Goal: Task Accomplishment & Management: Complete application form

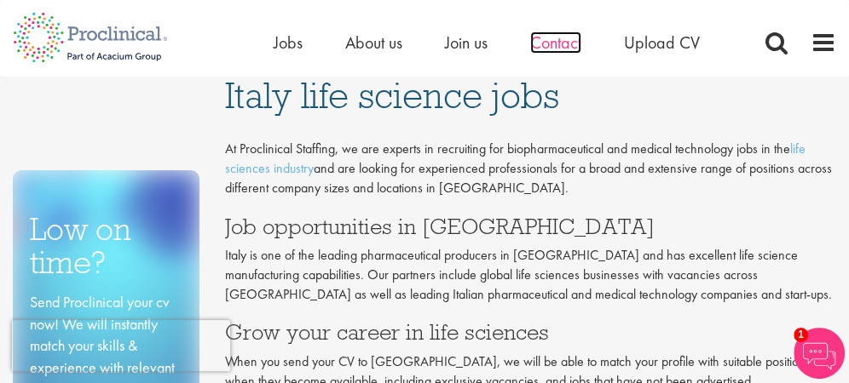
click at [560, 33] on span "Contact" at bounding box center [555, 43] width 51 height 22
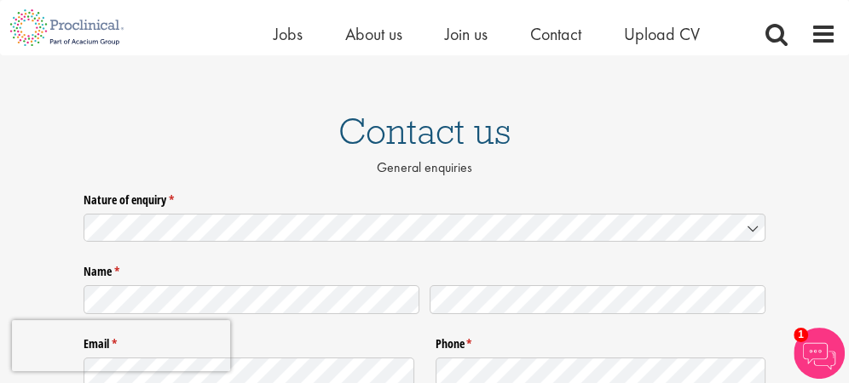
scroll to position [85, 0]
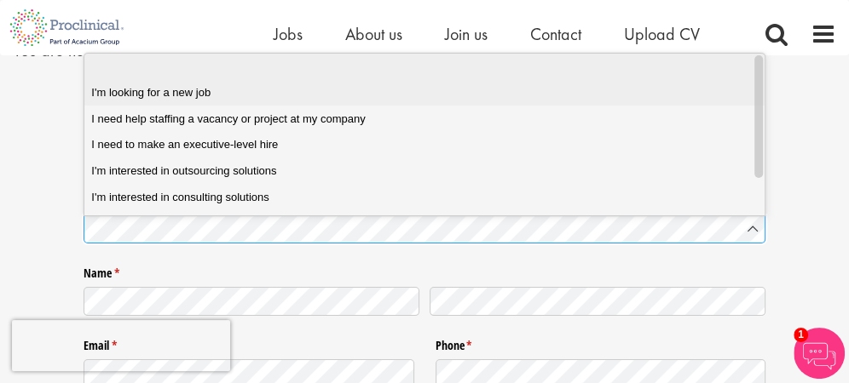
click at [208, 102] on job "I'm looking for a new job" at bounding box center [430, 93] width 693 height 26
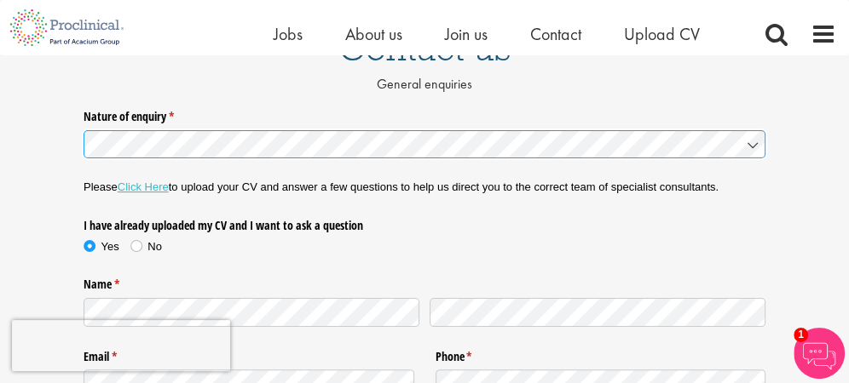
scroll to position [256, 0]
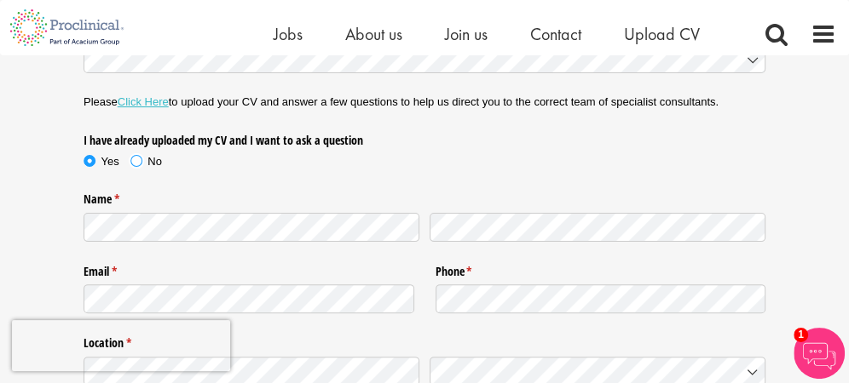
click at [141, 159] on span at bounding box center [136, 161] width 17 height 17
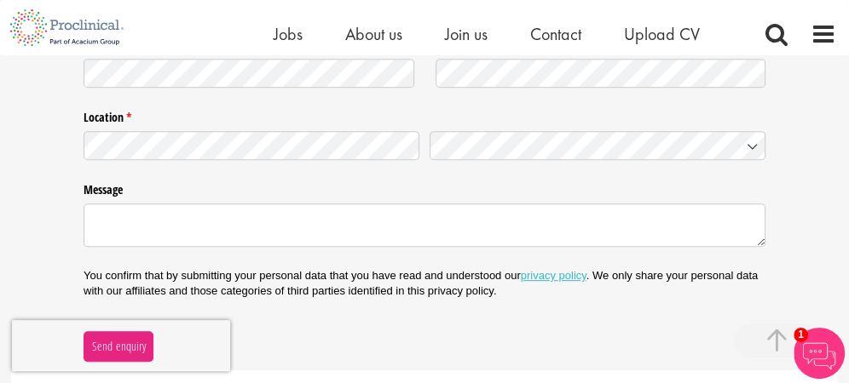
scroll to position [511, 0]
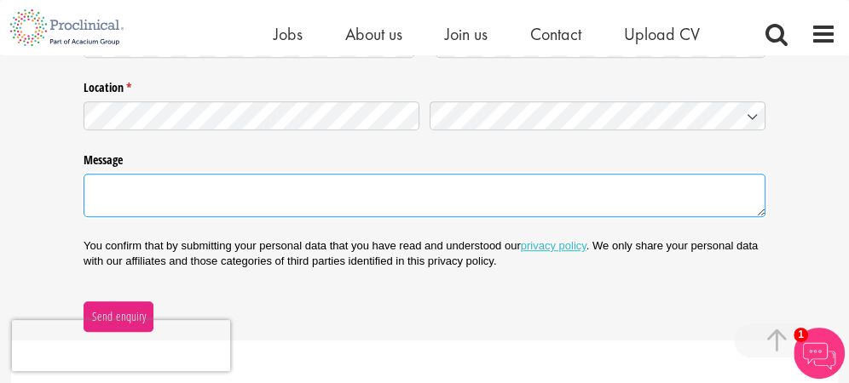
click at [222, 187] on textarea "Message" at bounding box center [425, 195] width 682 height 43
type textarea "b"
type textarea "B"
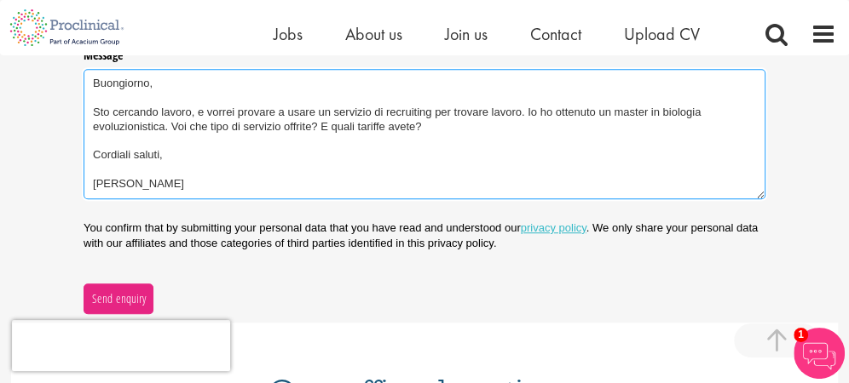
scroll to position [597, 0]
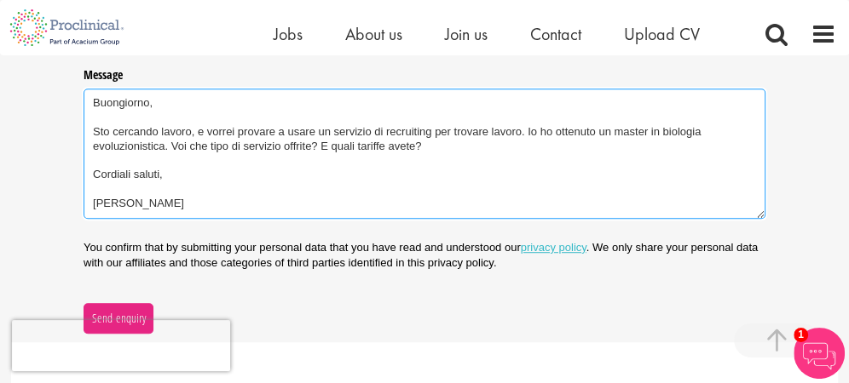
drag, startPoint x: 189, startPoint y: 204, endPoint x: 130, endPoint y: 153, distance: 77.4
click at [81, 97] on div "Nature of enquiry * (required) Please Click Here to upload your CV and answer a…" at bounding box center [424, 5] width 849 height 658
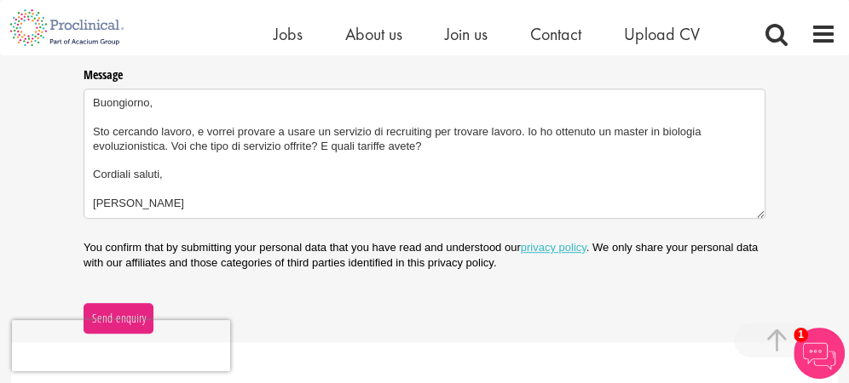
type textarea "Buongiorno, Sto cercando lavoro, e vorrei provare a usare un servizio di recrui…"
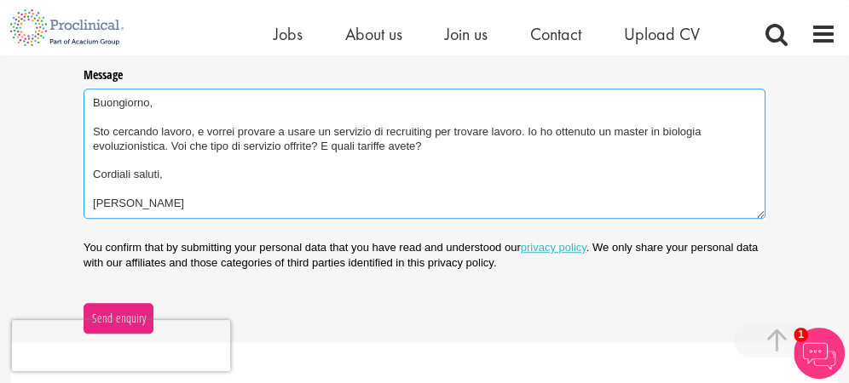
drag, startPoint x: 198, startPoint y: 205, endPoint x: 196, endPoint y: 169, distance: 36.7
click at [84, 89] on textarea "Buongiorno, Sto cercando lavoro, e vorrei provare a usare un servizio di recrui…" at bounding box center [425, 154] width 682 height 130
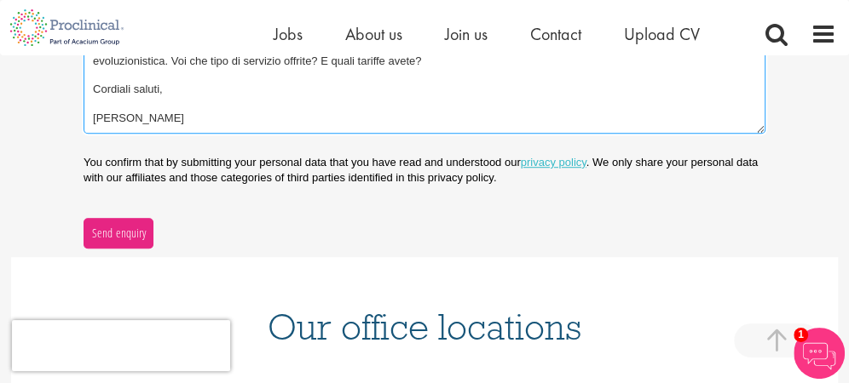
click at [237, 116] on textarea "Buongiorno, Sto cercando lavoro, e vorrei provare a usare un servizio di recrui…" at bounding box center [425, 68] width 682 height 130
click at [237, 117] on textarea "Buongiorno, Sto cercando lavoro, e vorrei provare a usare un servizio di recrui…" at bounding box center [425, 68] width 682 height 130
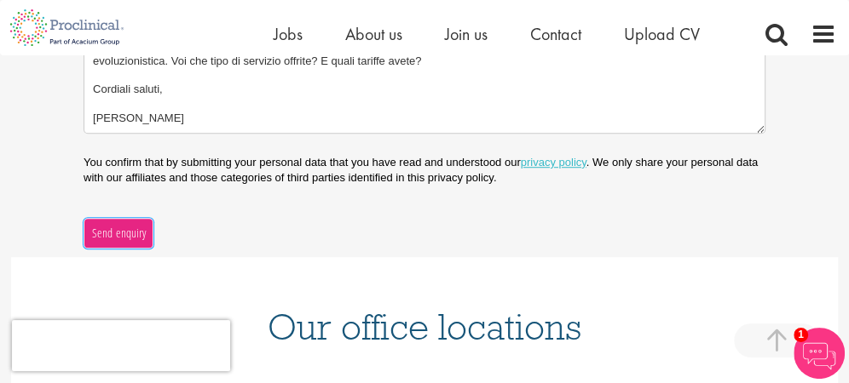
click at [121, 242] on button "Send enquiry" at bounding box center [119, 233] width 70 height 31
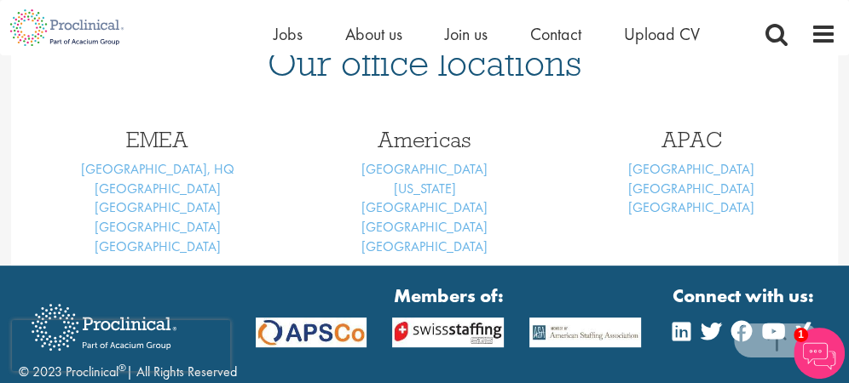
scroll to position [273, 0]
